Goal: Information Seeking & Learning: Learn about a topic

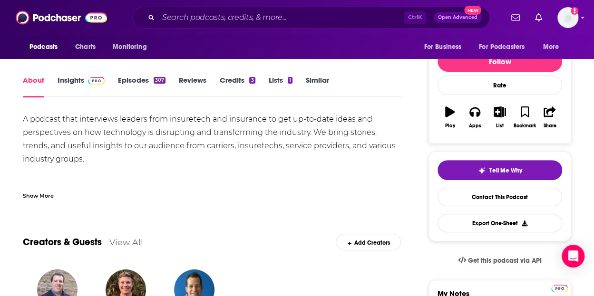
scroll to position [106, 0]
click at [463, 172] on button "Tell Me Why" at bounding box center [500, 170] width 125 height 20
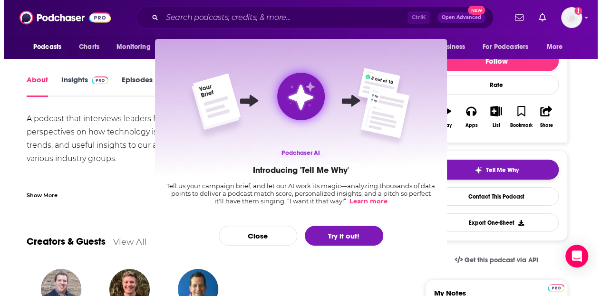
scroll to position [0, 0]
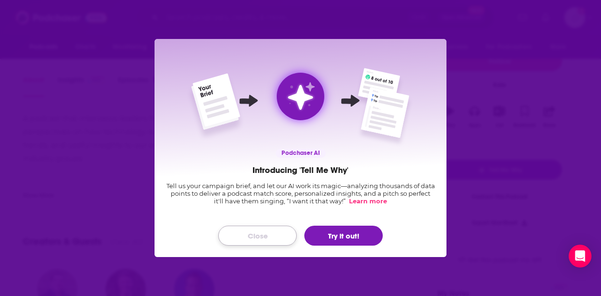
click at [277, 232] on button "Close" at bounding box center [257, 236] width 78 height 20
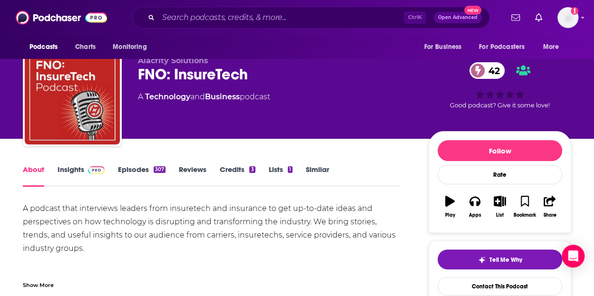
scroll to position [14, 0]
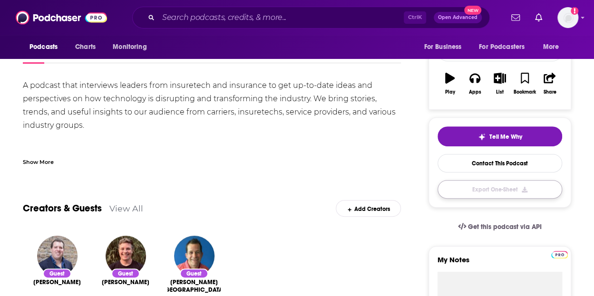
click at [470, 190] on button "Export One-Sheet" at bounding box center [500, 189] width 125 height 19
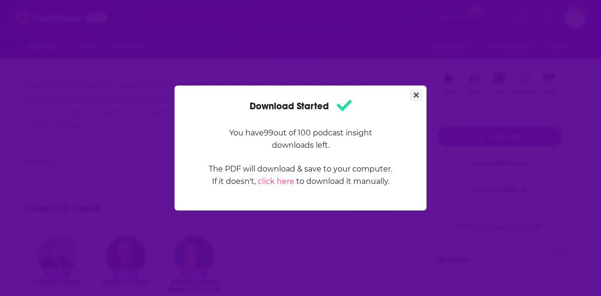
click at [413, 99] on button "Close" at bounding box center [416, 95] width 13 height 12
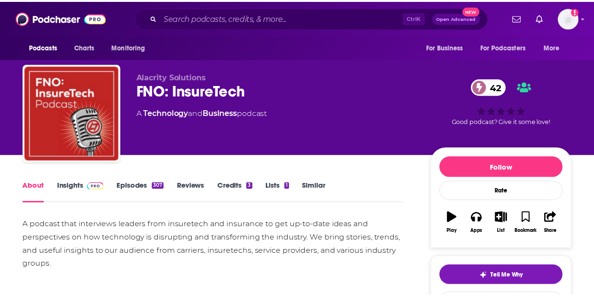
scroll to position [139, 0]
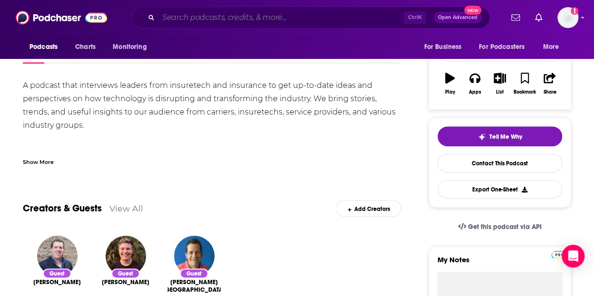
click at [186, 21] on input "Search podcasts, credits, & more..." at bounding box center [280, 17] width 245 height 15
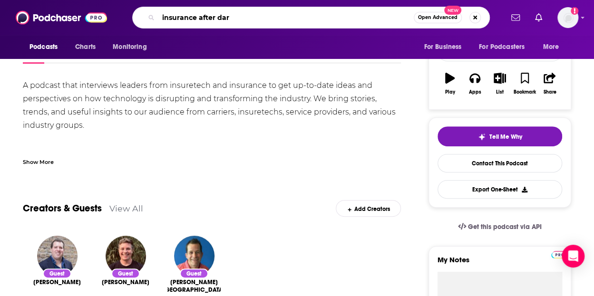
type input "insurance after dark"
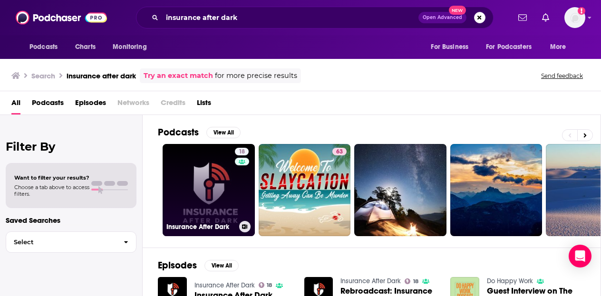
click at [209, 206] on link "18 Insurance After Dark" at bounding box center [209, 190] width 92 height 92
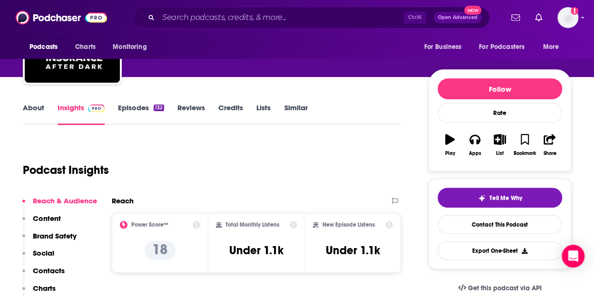
scroll to position [78, 0]
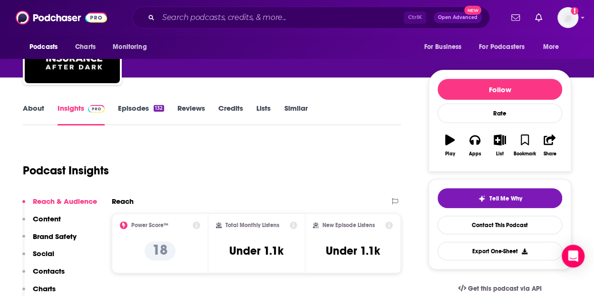
click at [38, 119] on link "About" at bounding box center [33, 115] width 21 height 22
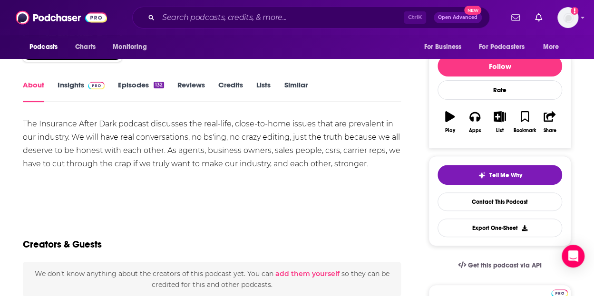
scroll to position [102, 0]
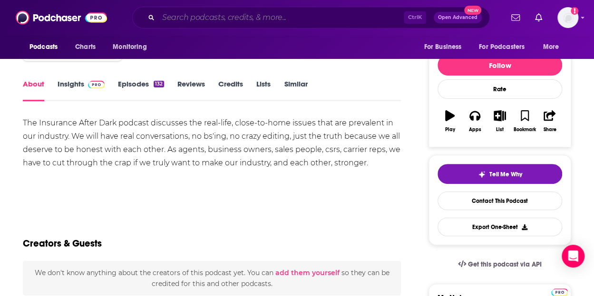
click at [246, 21] on input "Search podcasts, credits, & more..." at bounding box center [280, 17] width 245 height 15
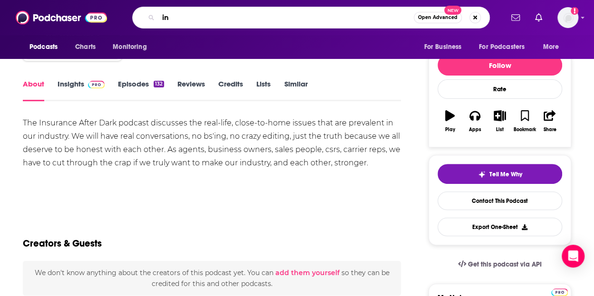
type input "i"
type input "on point"
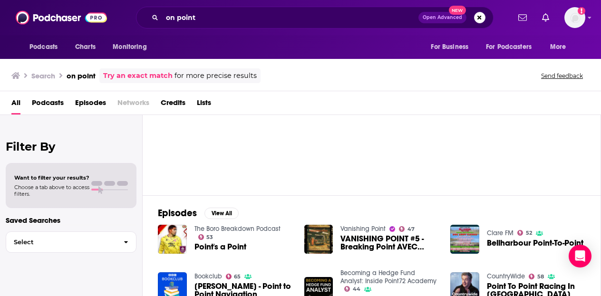
scroll to position [50, 0]
